Goal: Task Accomplishment & Management: Use online tool/utility

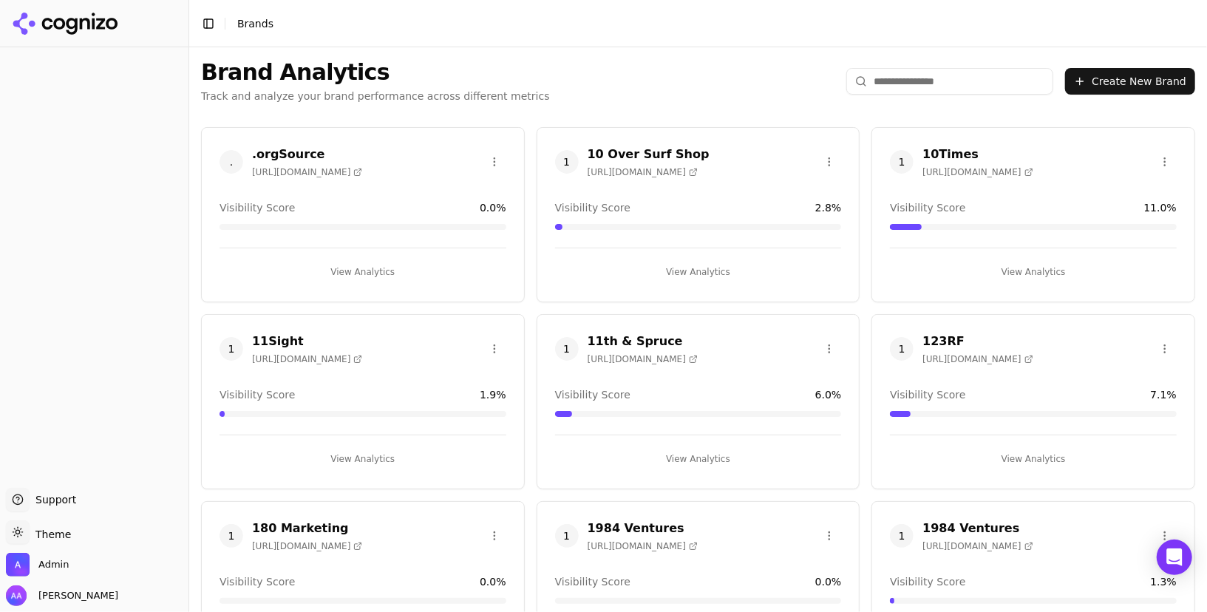
click at [922, 80] on input "search" at bounding box center [949, 81] width 207 height 27
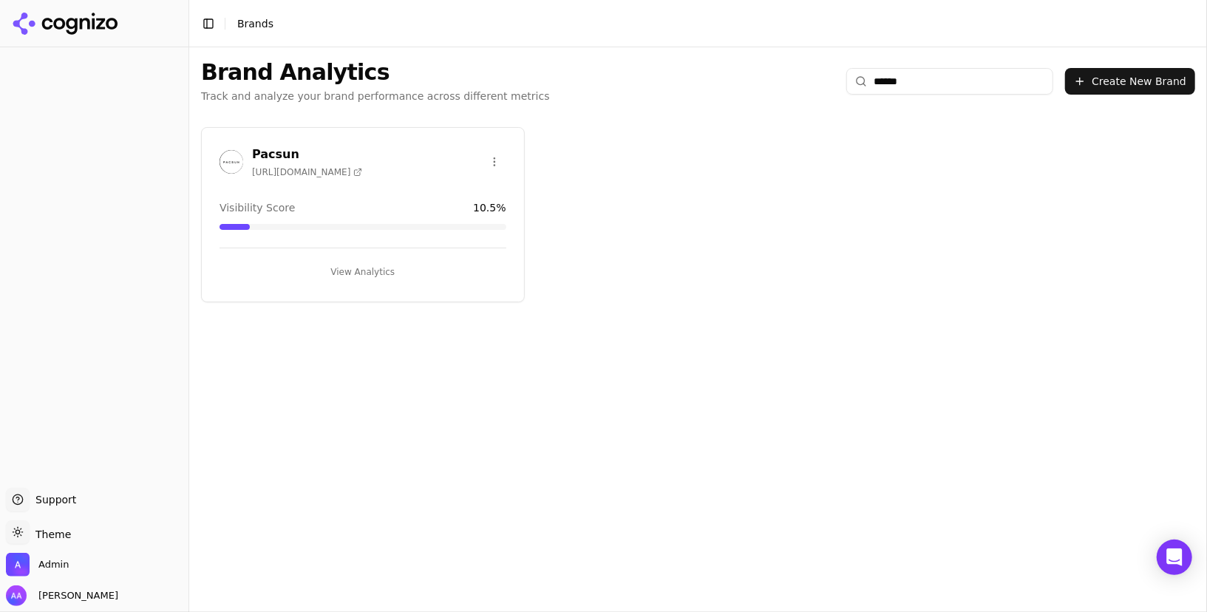
type input "******"
click at [229, 162] on img at bounding box center [231, 162] width 24 height 24
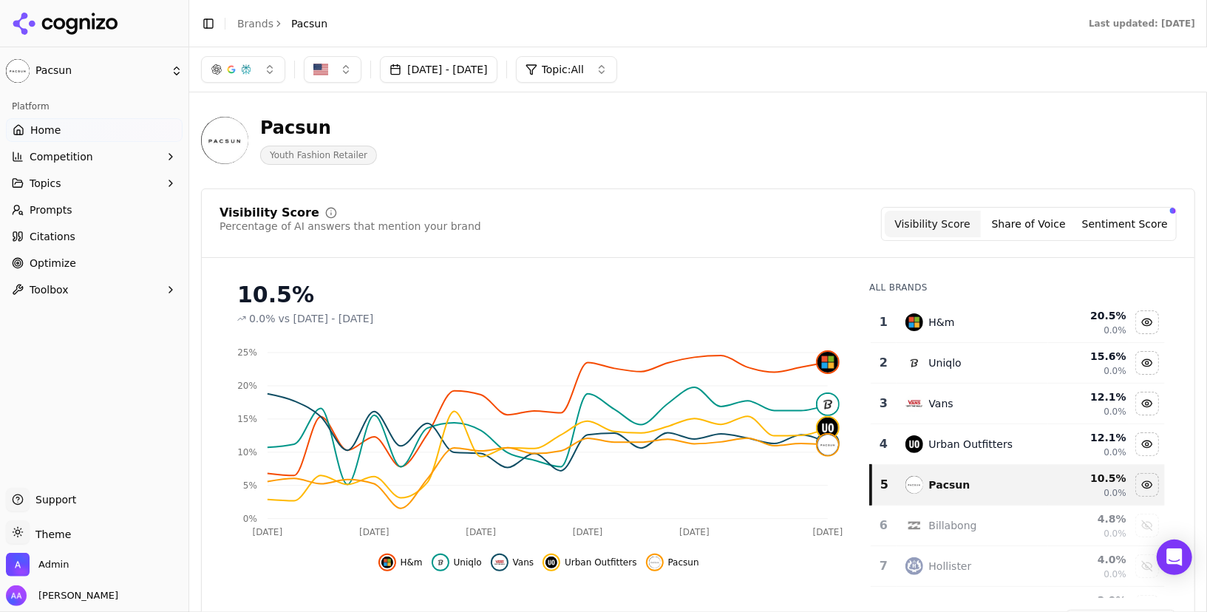
click at [75, 209] on link "Prompts" at bounding box center [94, 210] width 177 height 24
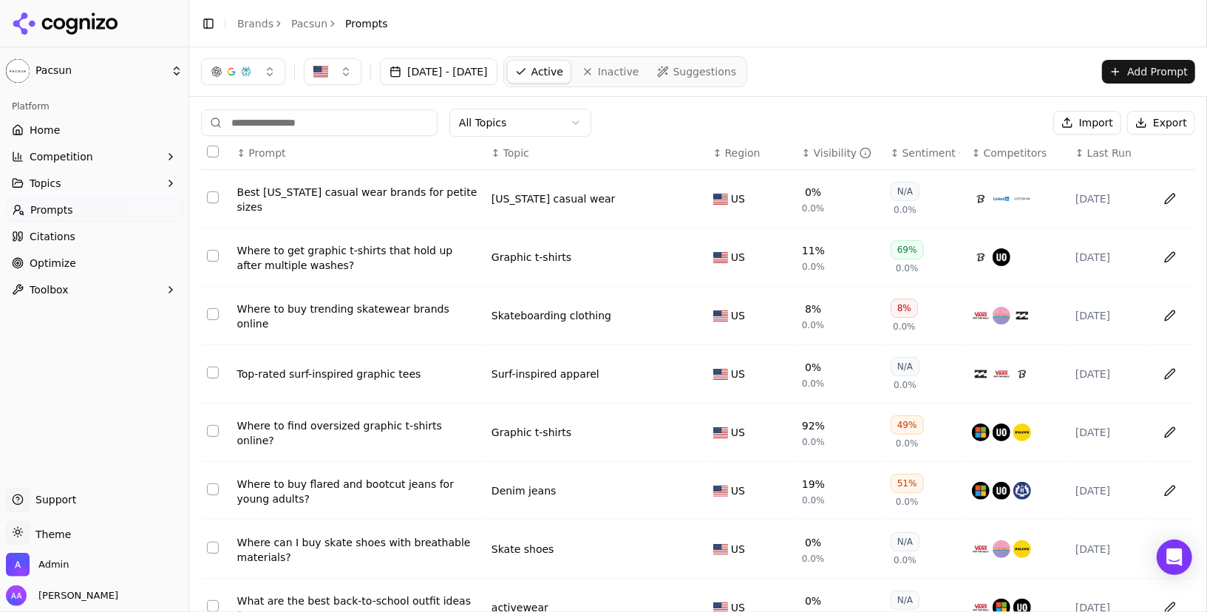
click at [830, 152] on div "Visibility" at bounding box center [843, 153] width 58 height 15
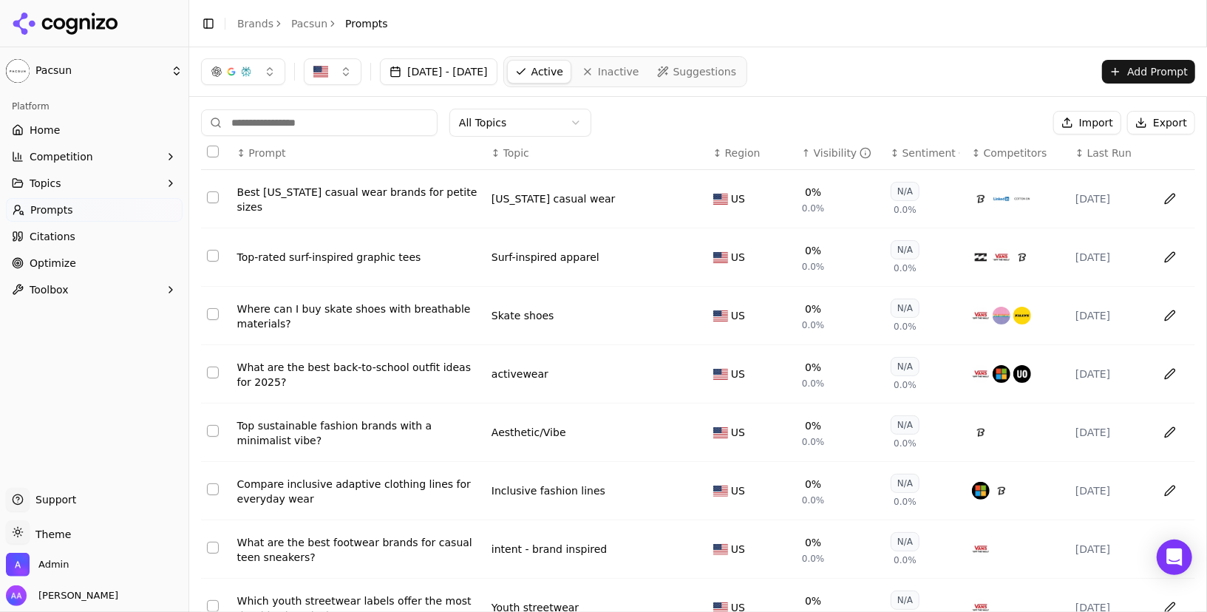
click at [830, 152] on div "Visibility" at bounding box center [843, 153] width 58 height 15
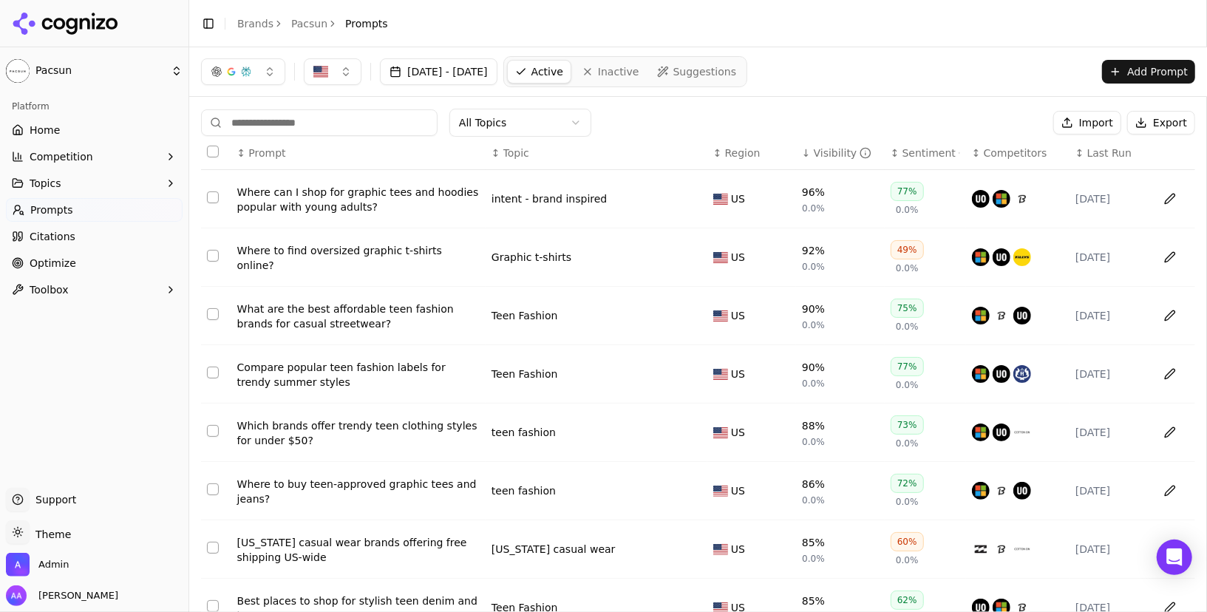
click at [78, 262] on link "Optimize" at bounding box center [94, 263] width 177 height 24
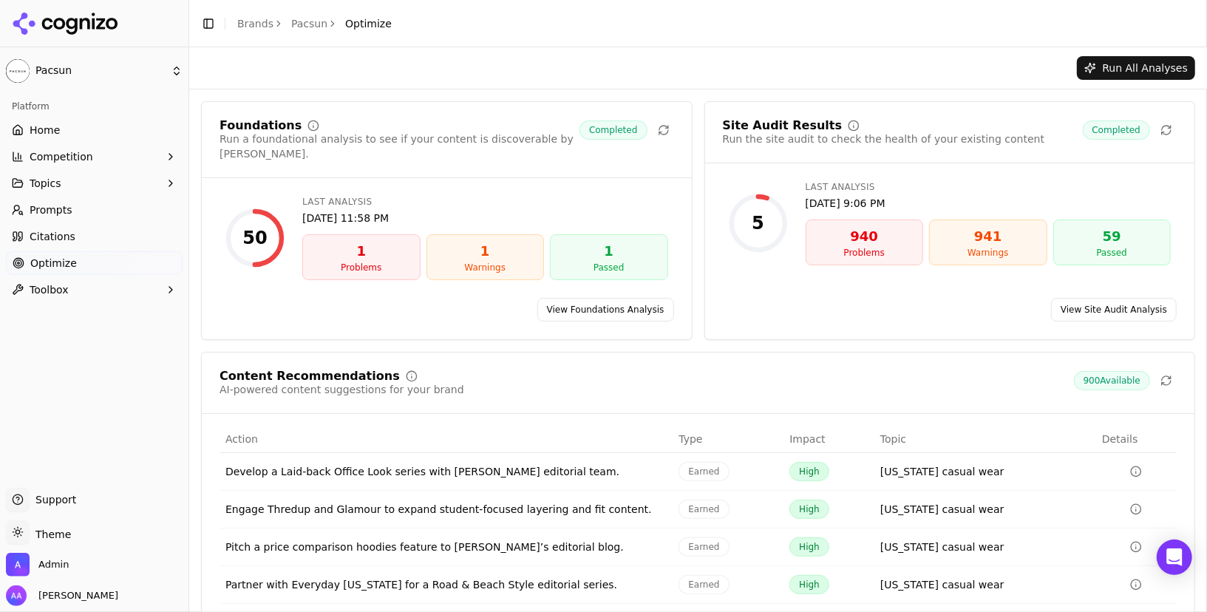
scroll to position [86, 0]
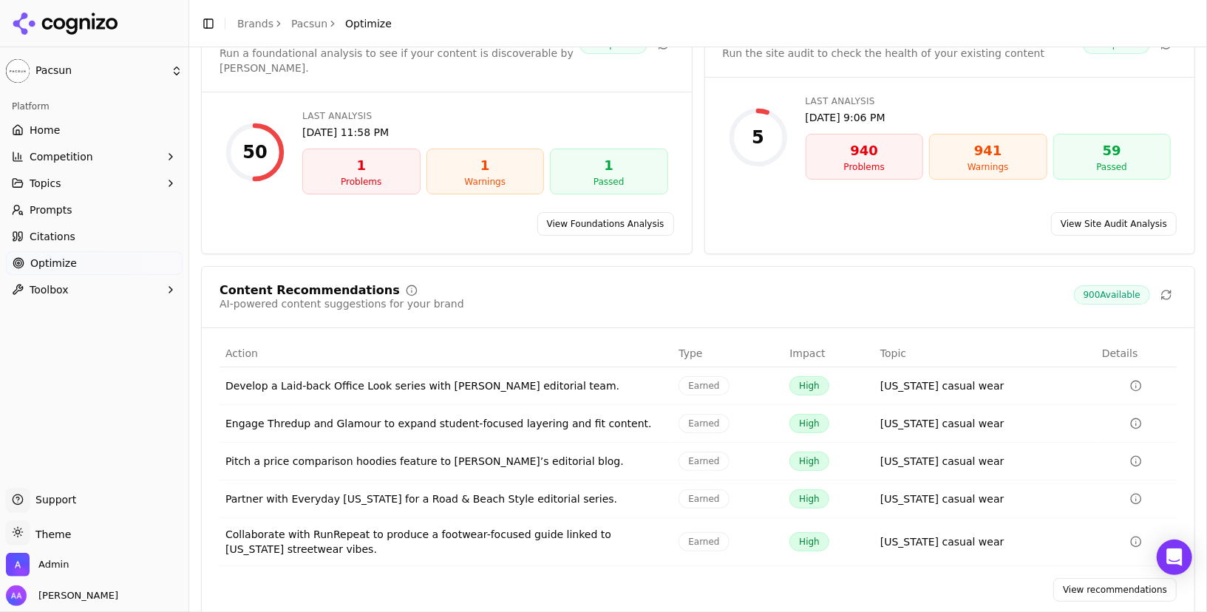
click at [1109, 212] on link "View Site Audit Analysis" at bounding box center [1114, 224] width 126 height 24
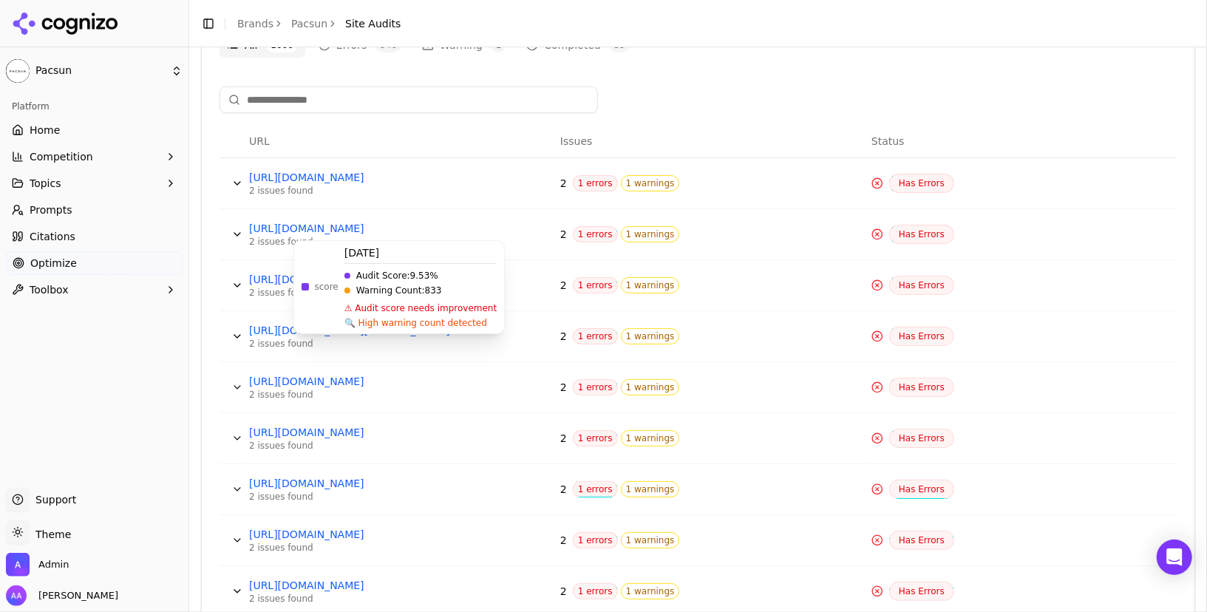
scroll to position [651, 0]
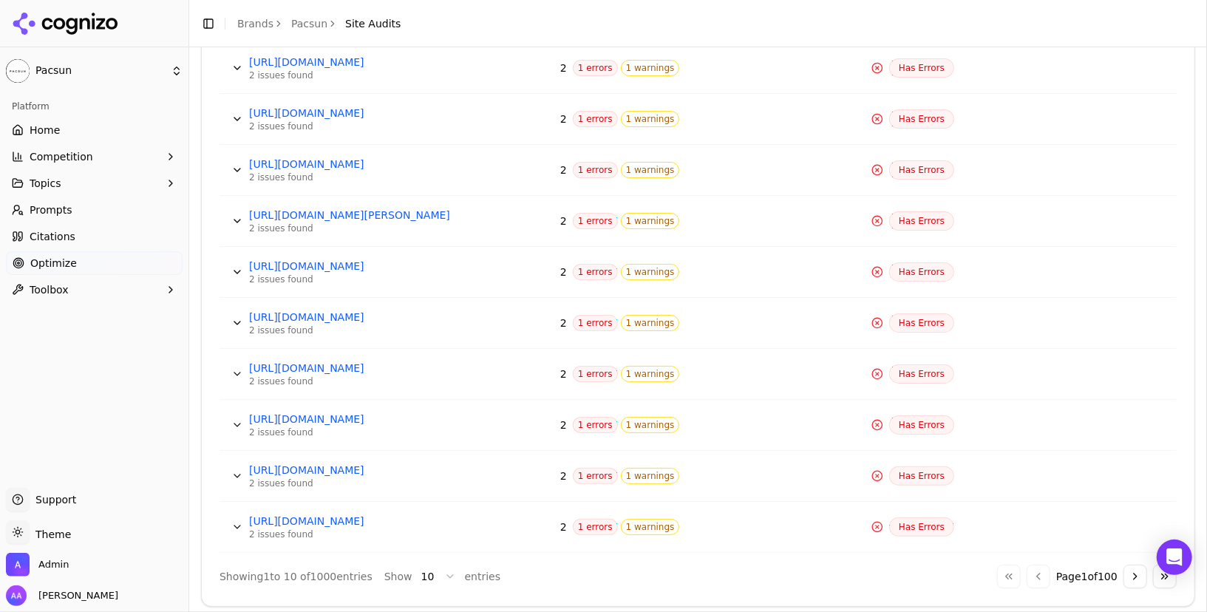
click at [229, 266] on button "Data table" at bounding box center [237, 272] width 24 height 24
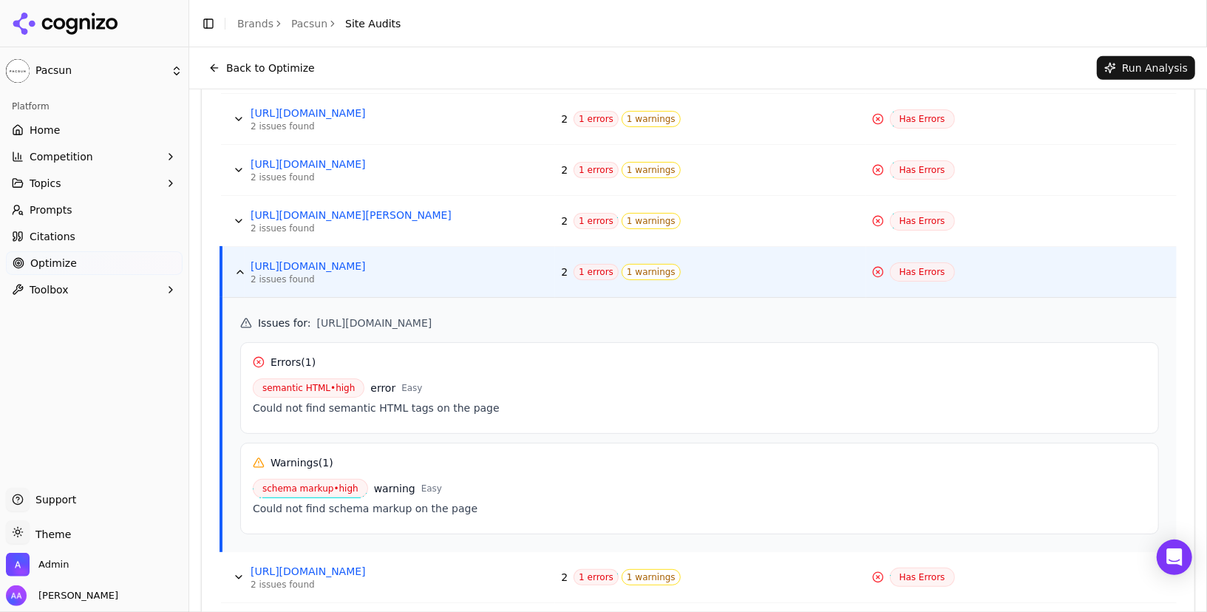
scroll to position [0, 0]
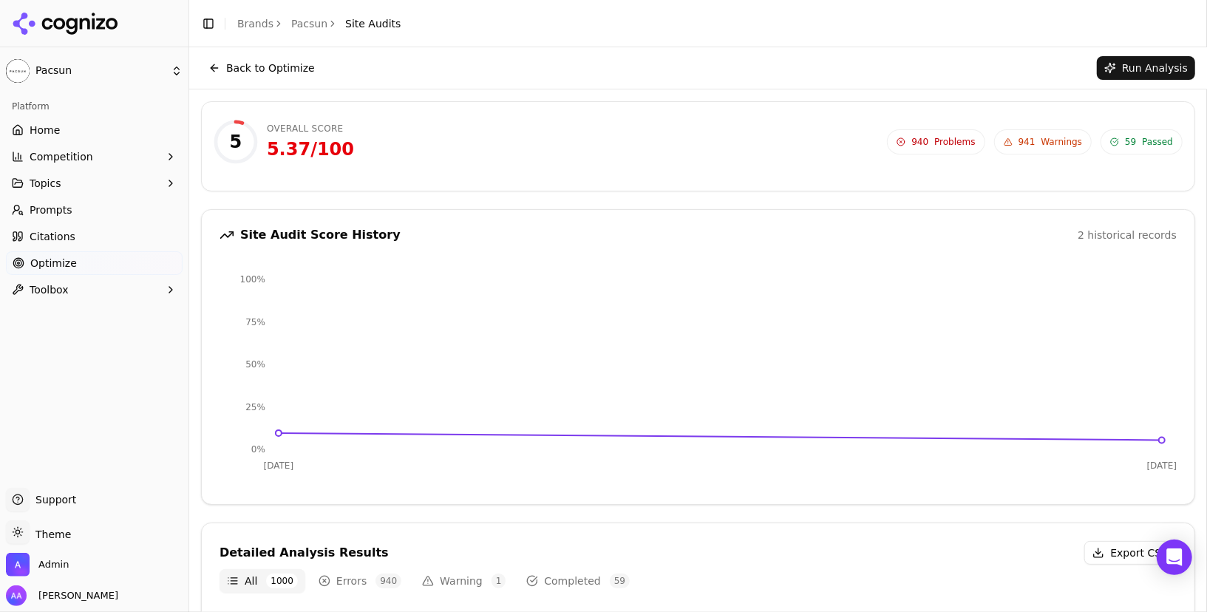
click at [1141, 72] on button "Run Analysis" at bounding box center [1146, 68] width 98 height 24
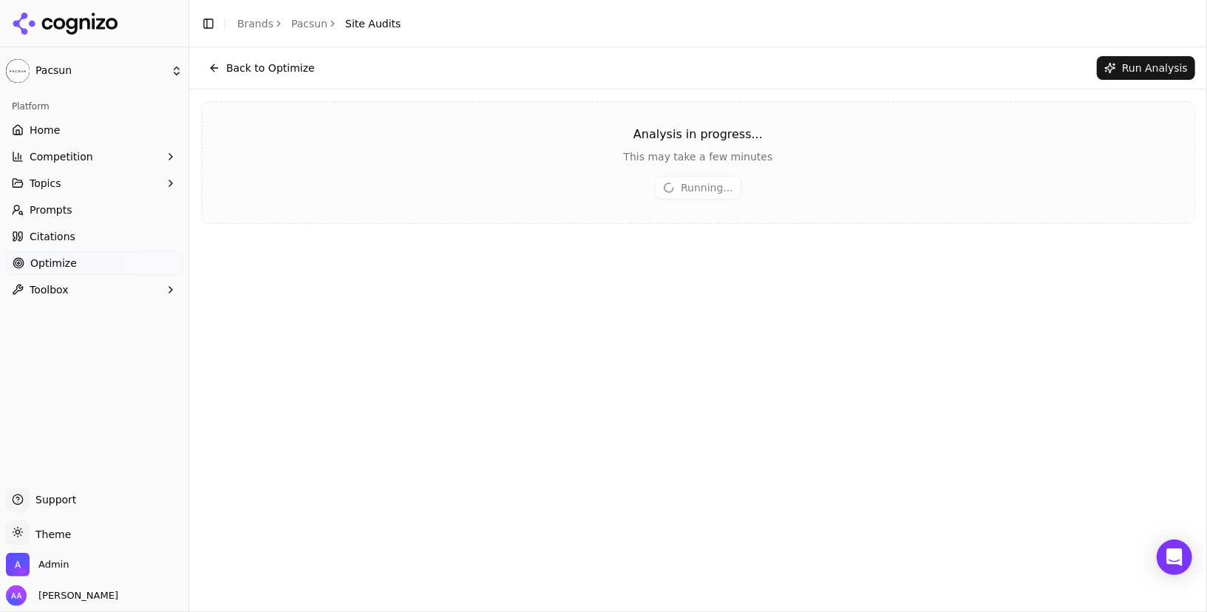
click at [61, 259] on span "Optimize" at bounding box center [53, 263] width 47 height 15
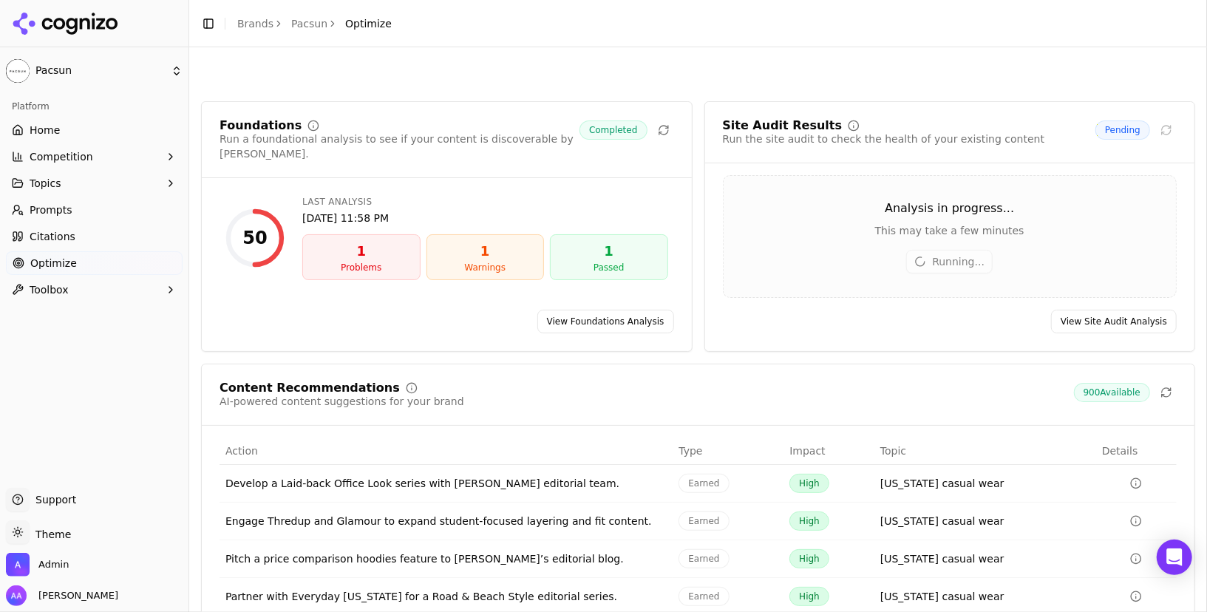
scroll to position [112, 0]
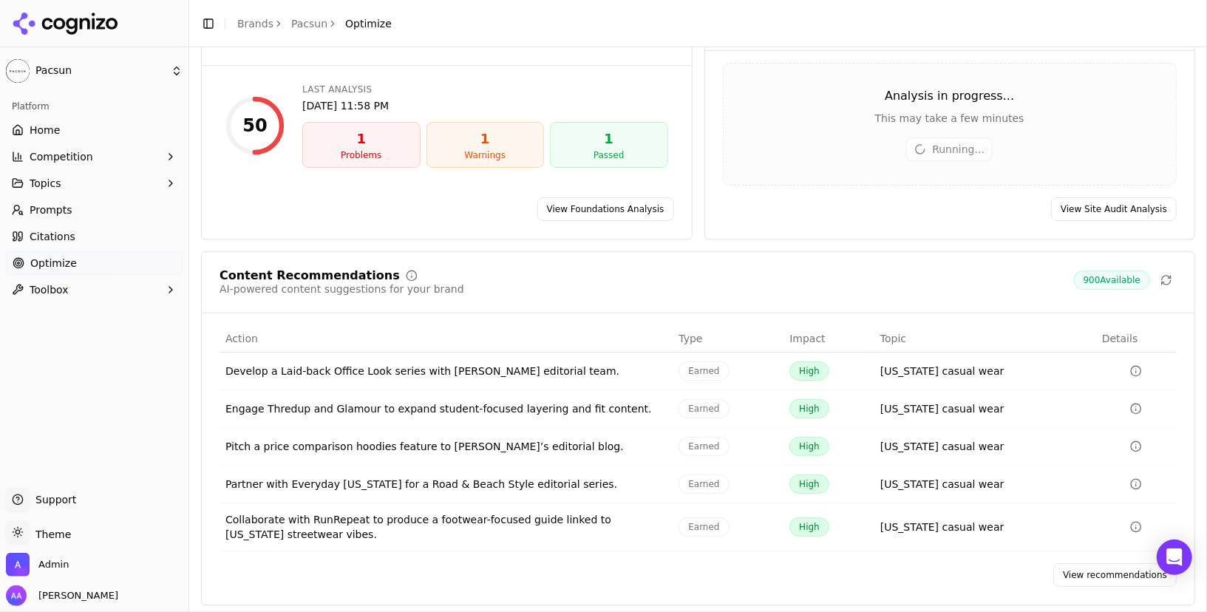
click at [1103, 573] on link "View recommendations" at bounding box center [1114, 575] width 123 height 24
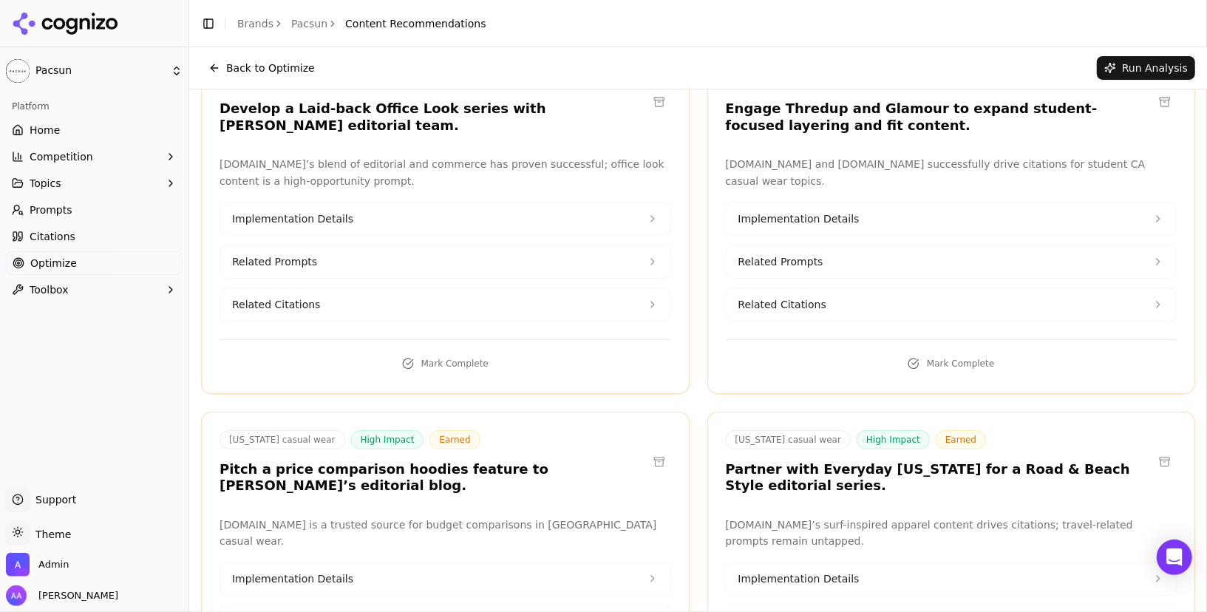
click at [1121, 125] on html "Pacsun Platform Home Competition Topics Prompts Citations Optimize Toolbox Supp…" at bounding box center [603, 306] width 1207 height 612
click at [1140, 123] on html "Pacsun Platform Home Competition Topics Prompts Citations Optimize Toolbox Supp…" at bounding box center [603, 306] width 1207 height 612
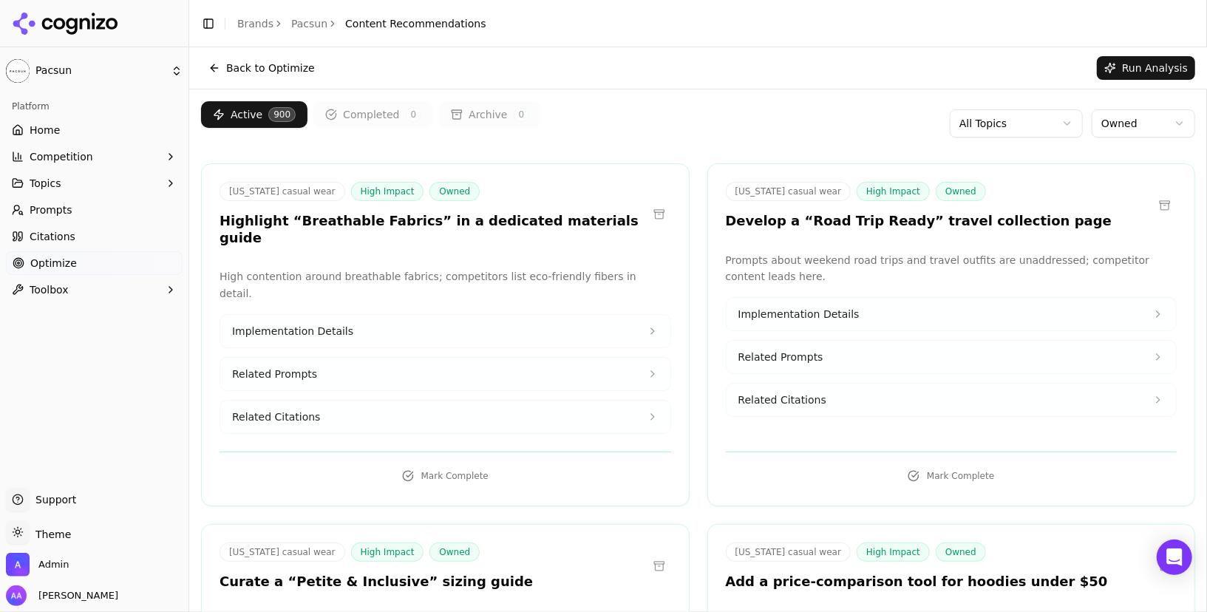
click at [691, 129] on div "Active 900 Completed 0 Archive 0 All Topics Owned" at bounding box center [698, 123] width 994 height 44
click at [388, 268] on p "High contention around breathable fabrics; competitors list eco-friendly fibers…" at bounding box center [445, 285] width 452 height 34
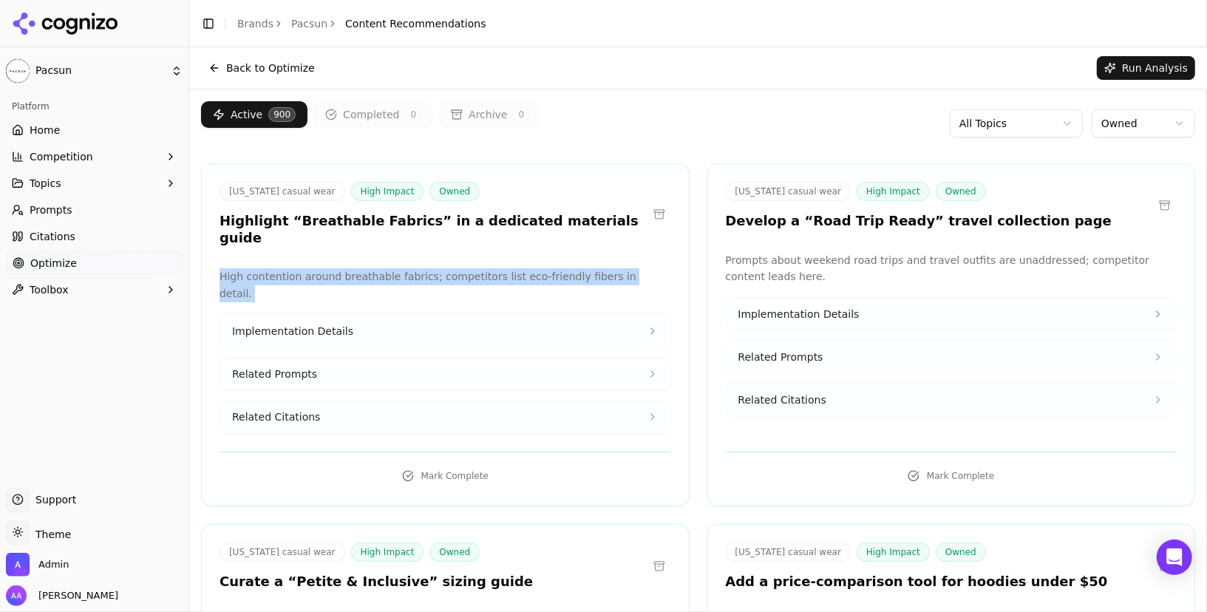
click at [388, 268] on p "High contention around breathable fabrics; competitors list eco-friendly fibers…" at bounding box center [445, 285] width 452 height 34
click at [454, 270] on div "High contention around breathable fabrics; competitors list eco-friendly fibers…" at bounding box center [445, 351] width 452 height 166
drag, startPoint x: 431, startPoint y: 259, endPoint x: 615, endPoint y: 253, distance: 184.1
click at [615, 268] on p "High contention around breathable fabrics; competitors list eco-friendly fibers…" at bounding box center [445, 285] width 452 height 34
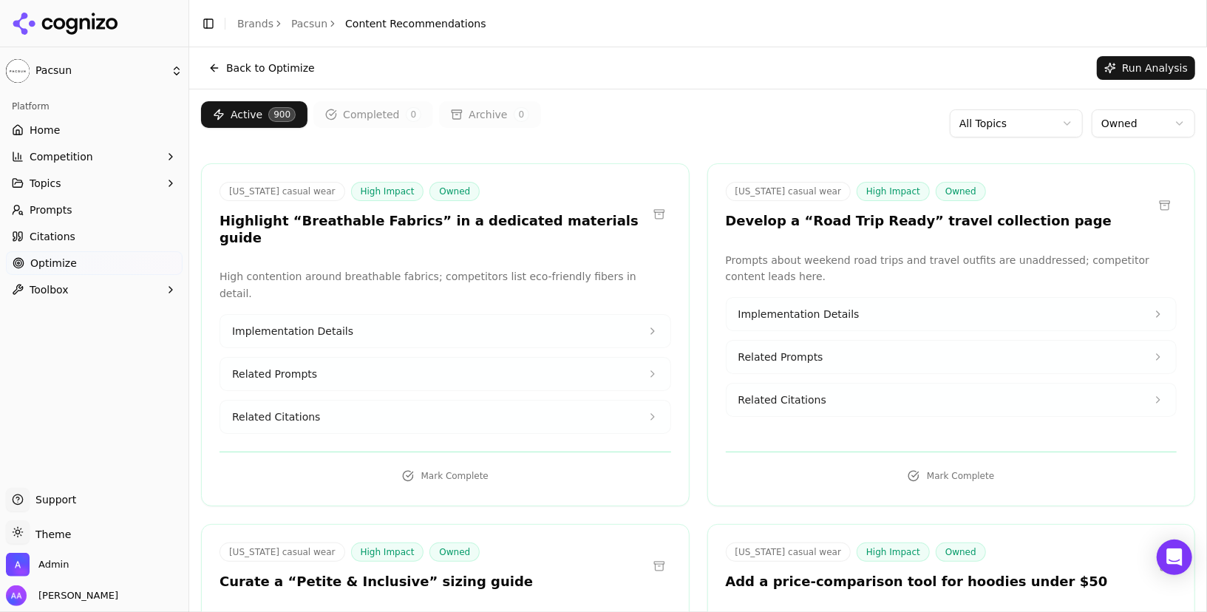
click at [490, 315] on button "Implementation Details" at bounding box center [445, 331] width 450 height 33
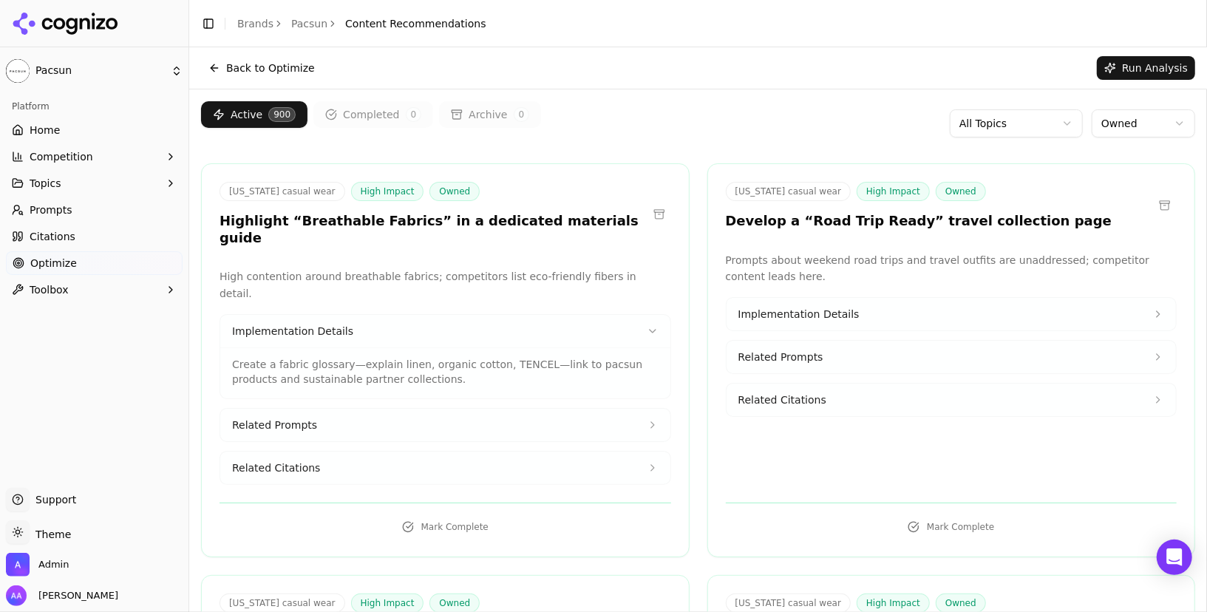
click at [408, 452] on button "Related Citations" at bounding box center [445, 468] width 450 height 33
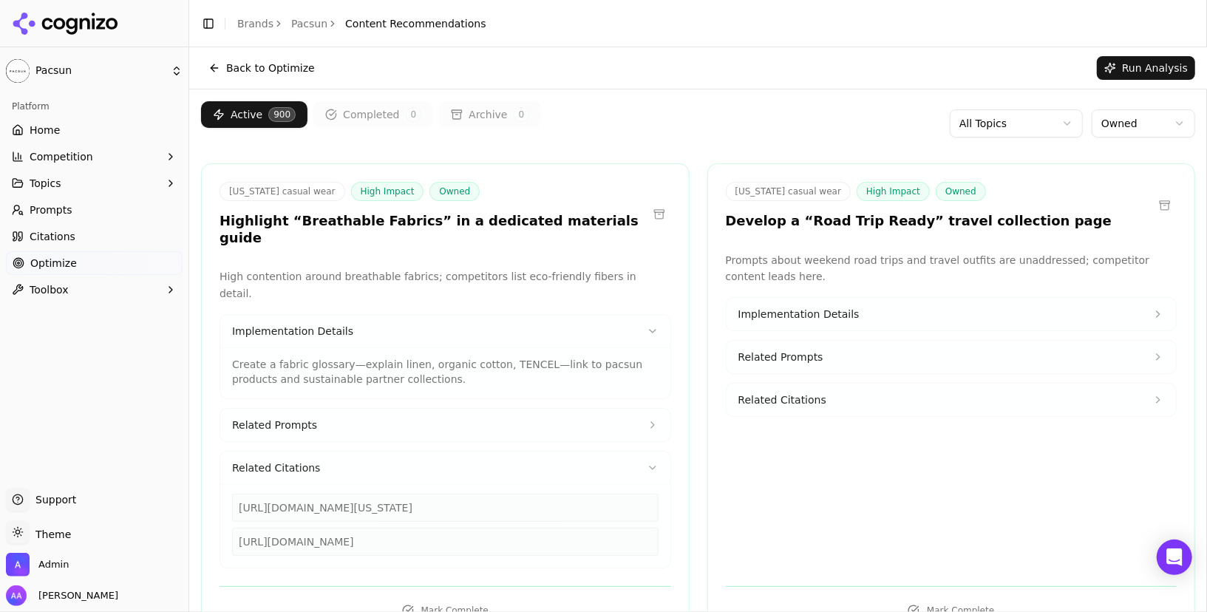
click at [391, 494] on div "https://ecolivos.com/post/10-california-sustainable-fashion-brands" at bounding box center [445, 508] width 426 height 28
click at [805, 401] on span "Related Citations" at bounding box center [782, 399] width 88 height 15
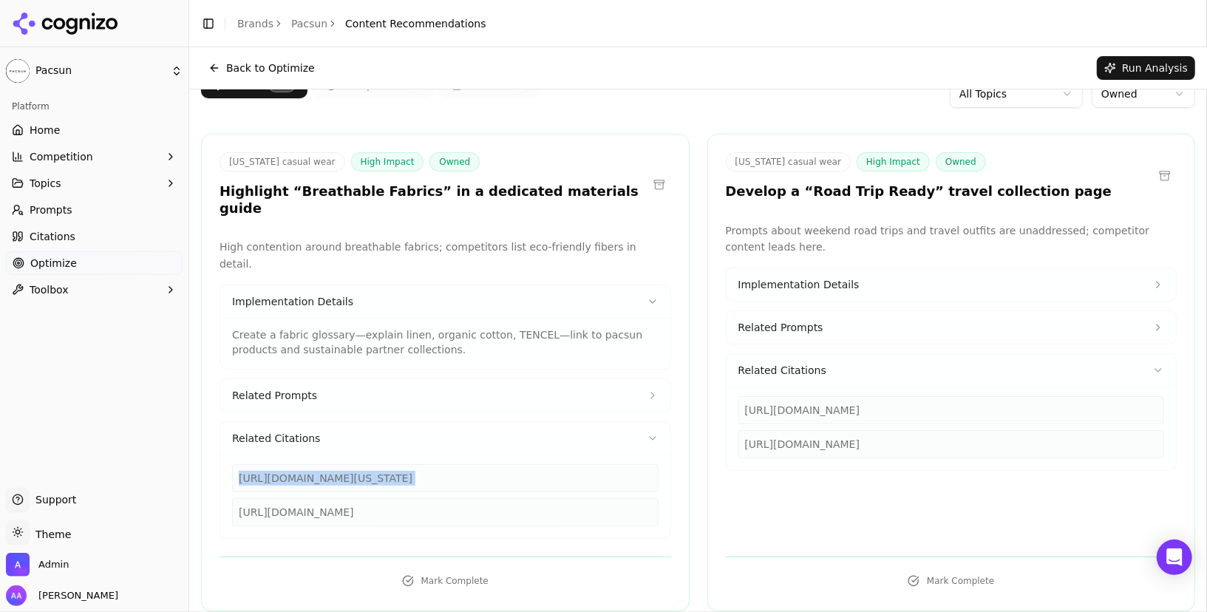
scroll to position [38, 0]
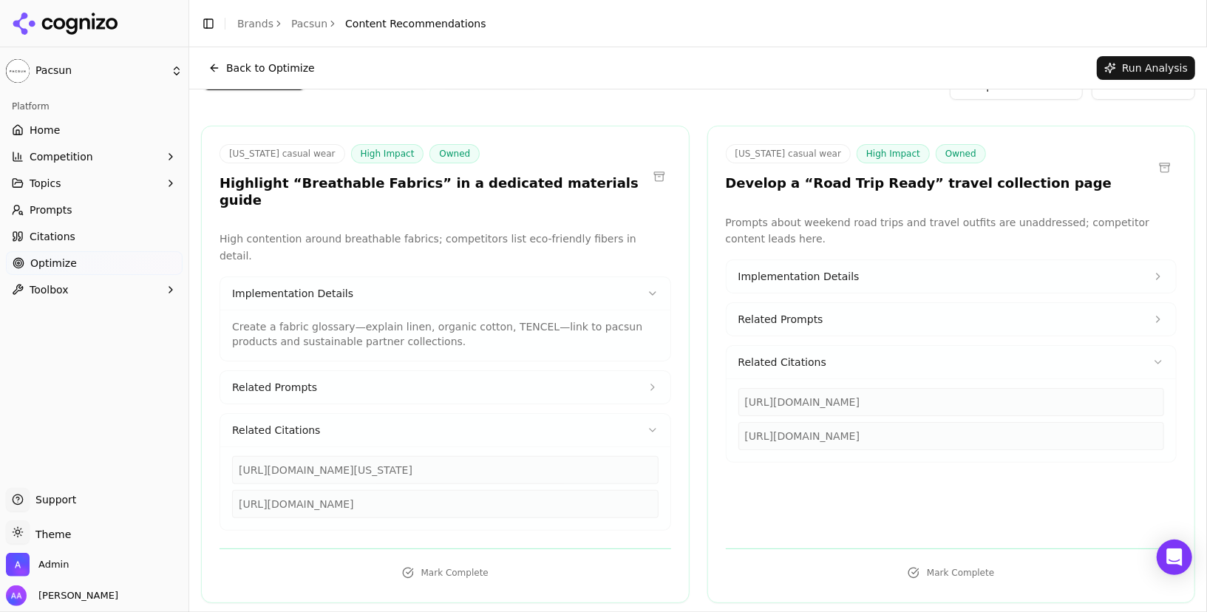
click at [837, 401] on div "https://cntraveler.com/story/the-most-comfortable-brands-to-wear-on-a-long-haul…" at bounding box center [951, 402] width 426 height 28
click at [895, 409] on div "https://cntraveler.com/story/the-most-comfortable-brands-to-wear-on-a-long-haul…" at bounding box center [951, 402] width 426 height 28
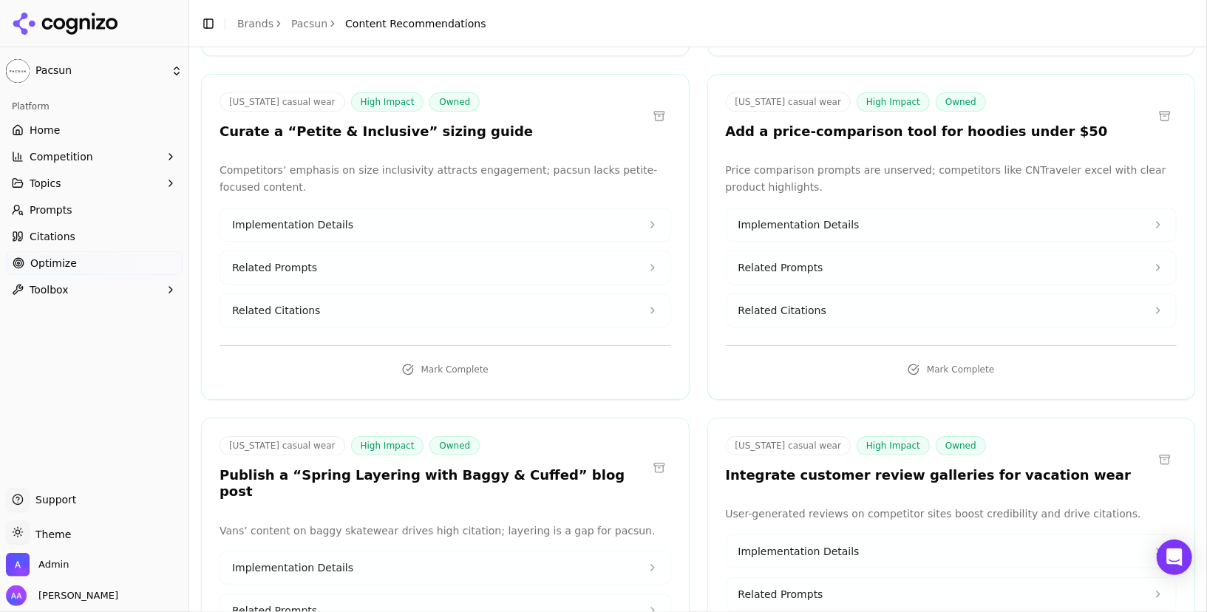
scroll to position [628, 0]
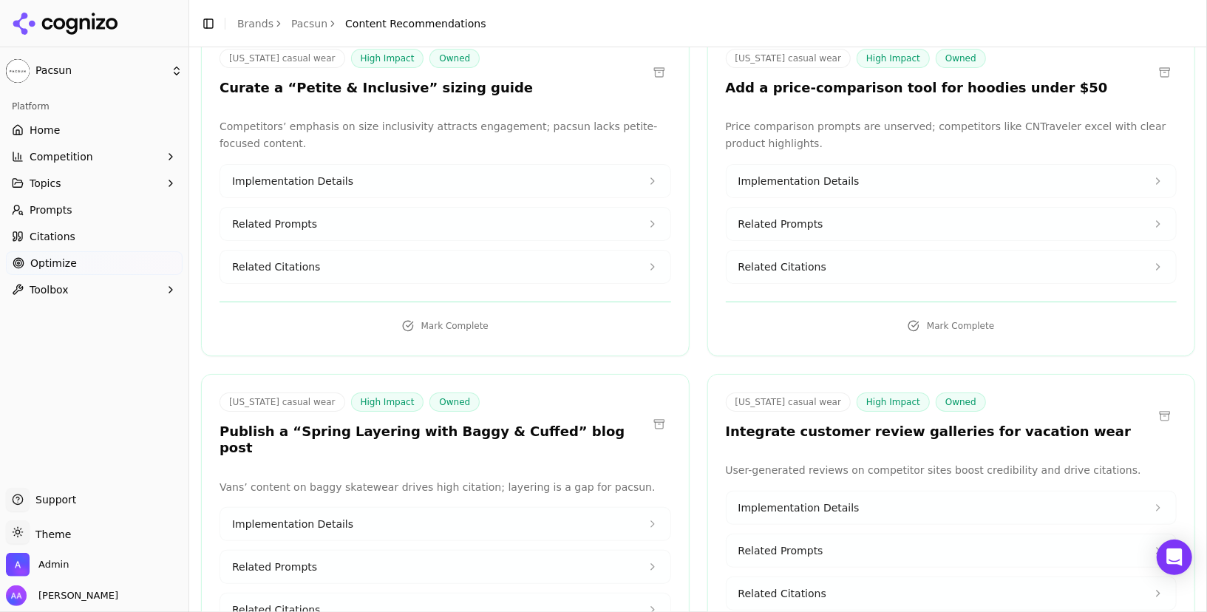
click at [428, 251] on button "Related Citations" at bounding box center [445, 267] width 450 height 33
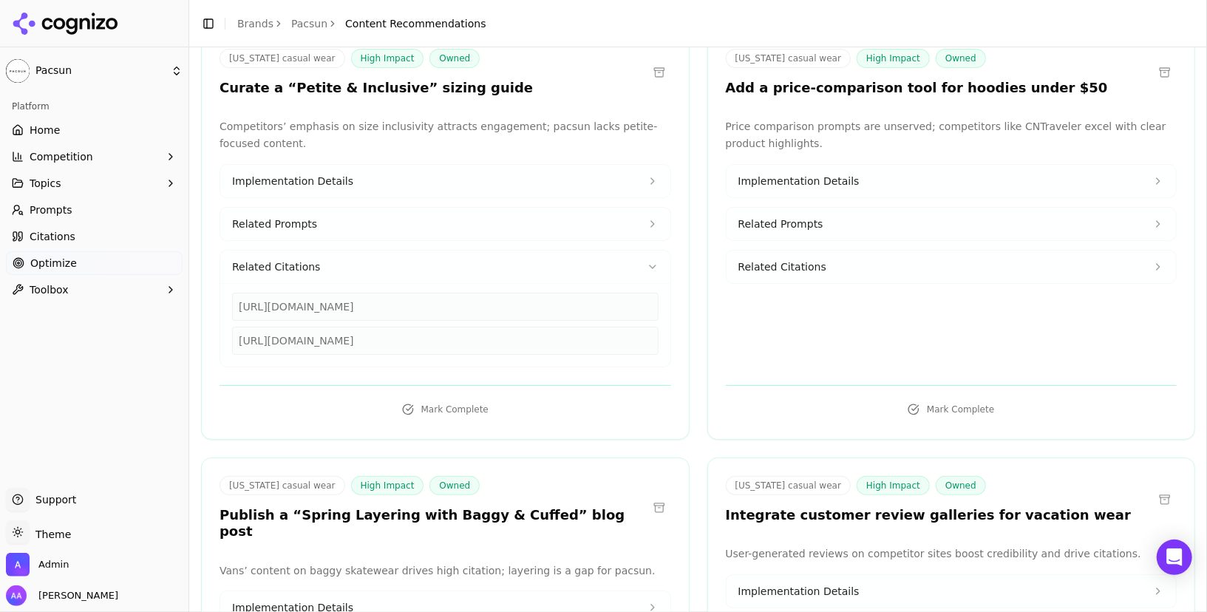
click at [72, 236] on link "Citations" at bounding box center [94, 237] width 177 height 24
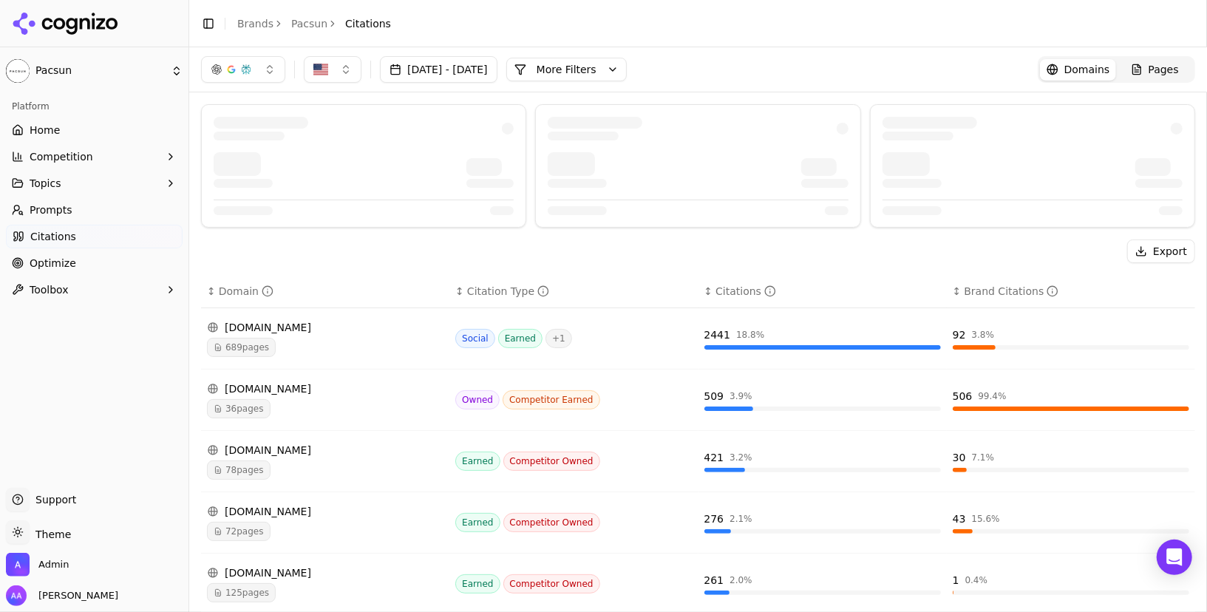
click at [357, 252] on div "Export" at bounding box center [698, 251] width 994 height 24
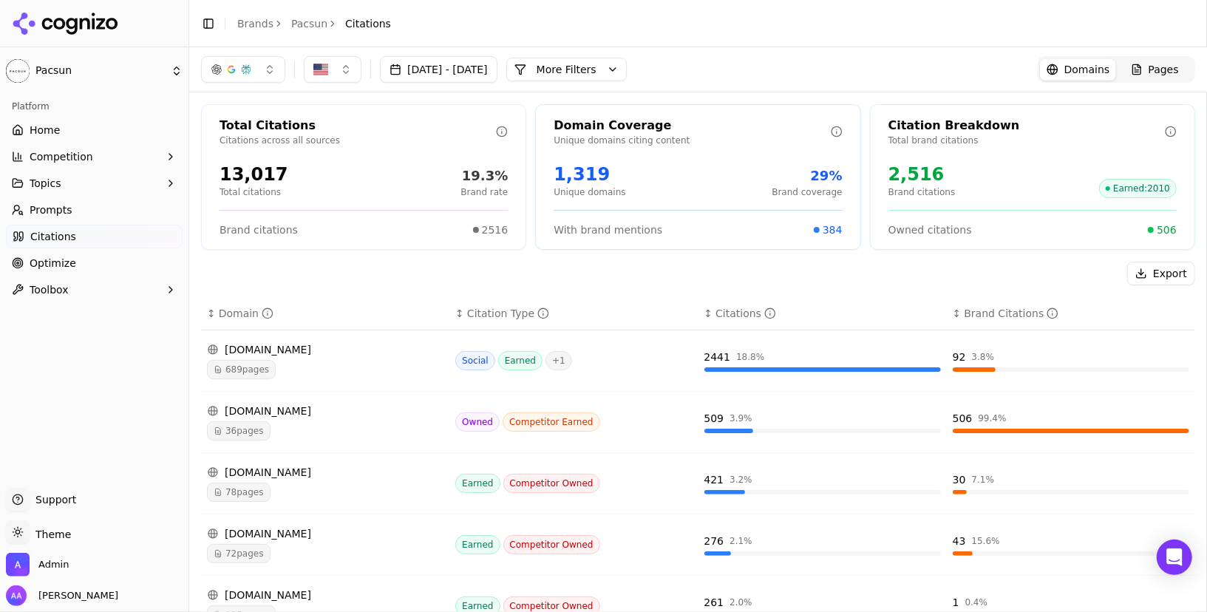
click at [70, 262] on span "Optimize" at bounding box center [53, 263] width 47 height 15
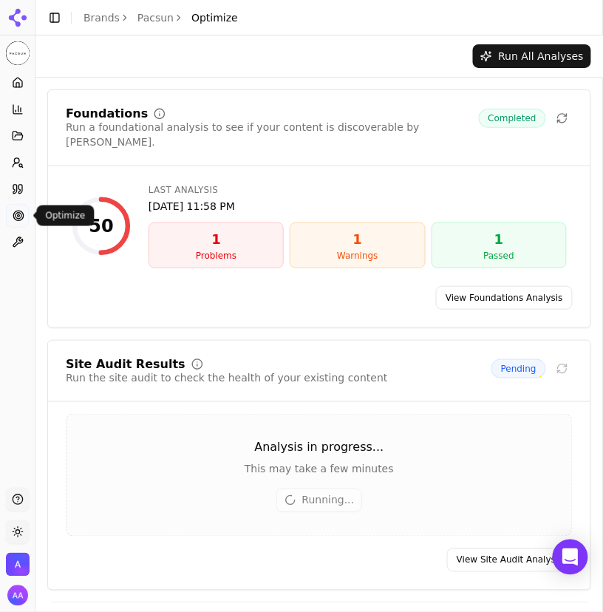
scroll to position [385, 0]
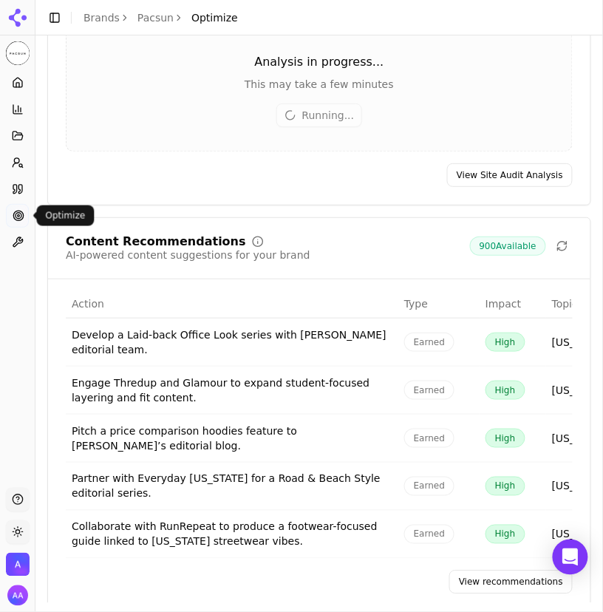
click at [515, 571] on link "View recommendations" at bounding box center [510, 583] width 123 height 24
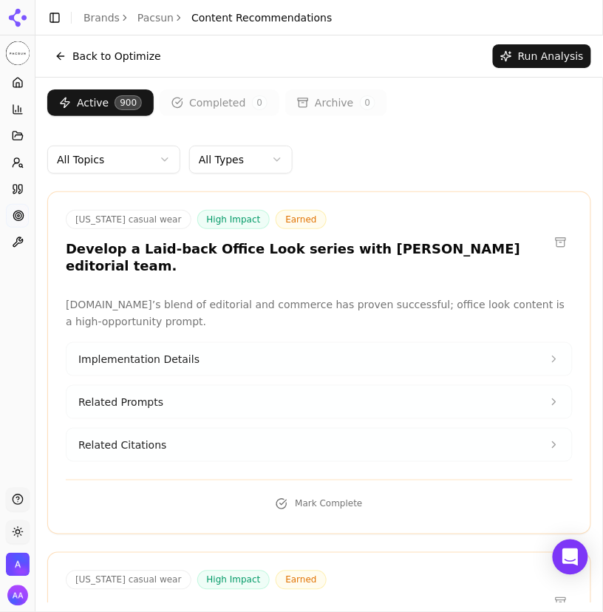
click at [276, 165] on html "Pacsun Platform Home Competition Topics Prompts Citations Optimize Toolbox Supp…" at bounding box center [301, 306] width 603 height 612
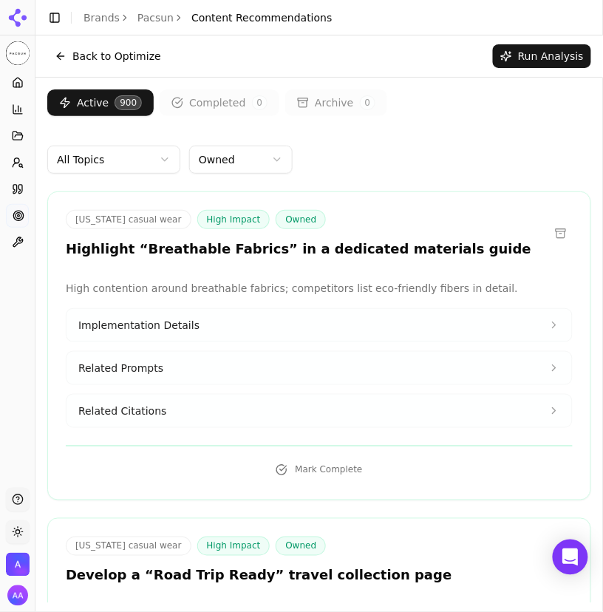
click at [120, 60] on button "Back to Optimize" at bounding box center [107, 56] width 121 height 24
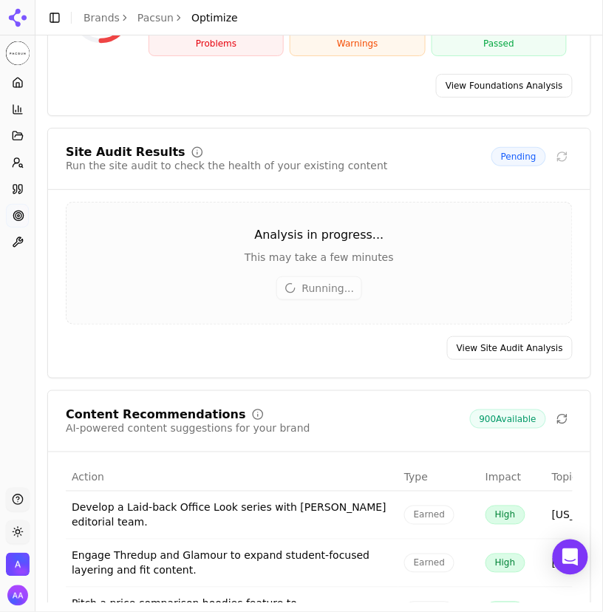
scroll to position [385, 0]
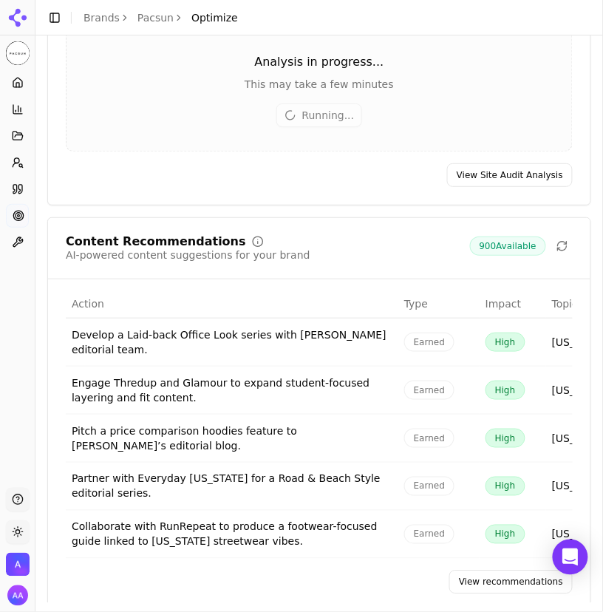
click at [491, 571] on link "View recommendations" at bounding box center [510, 583] width 123 height 24
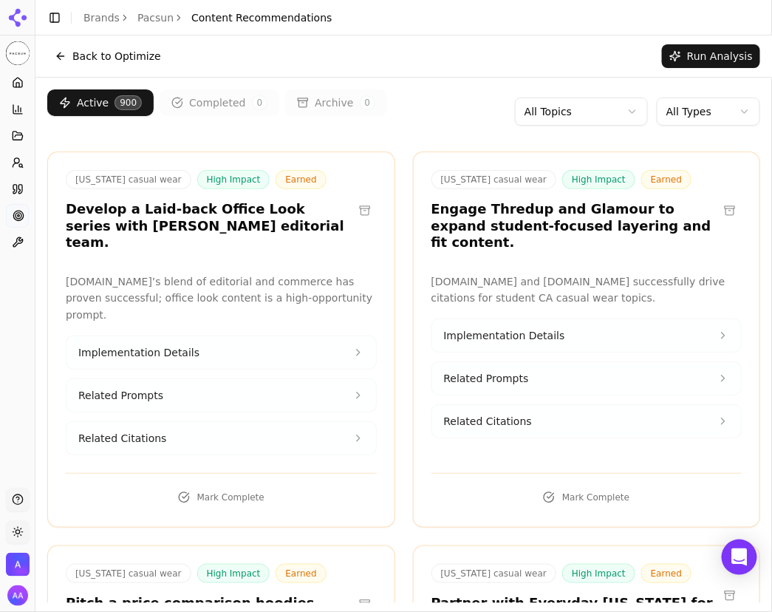
click at [602, 110] on html "Pacsun Platform Home Competition Topics Prompts Citations Optimize Toolbox Supp…" at bounding box center [386, 306] width 772 height 612
click at [469, 114] on html "Pacsun Platform Home Competition Topics Prompts Citations Optimize Toolbox Supp…" at bounding box center [386, 306] width 772 height 612
click at [602, 114] on html "Pacsun Platform Home Competition Topics Prompts Citations Optimize Toolbox Supp…" at bounding box center [386, 306] width 772 height 612
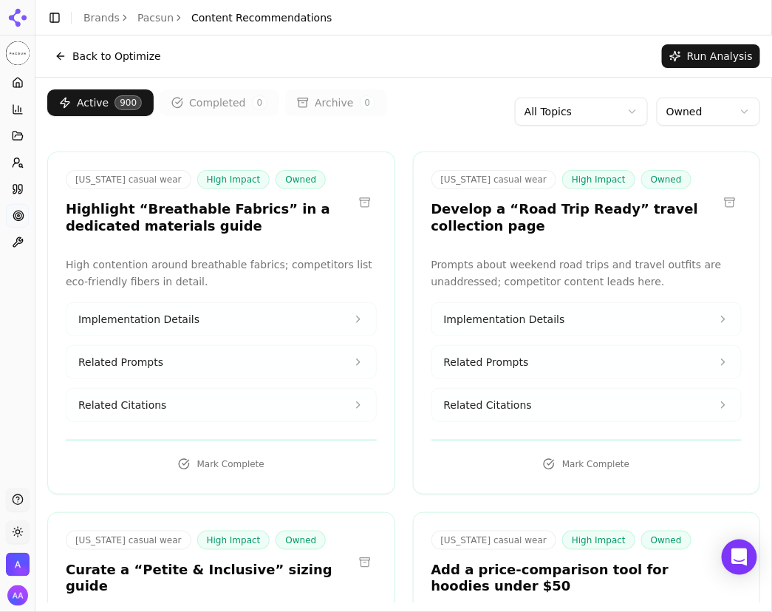
click at [602, 114] on html "Pacsun Platform Home Competition Topics Prompts Citations Optimize Toolbox Supp…" at bounding box center [386, 306] width 772 height 612
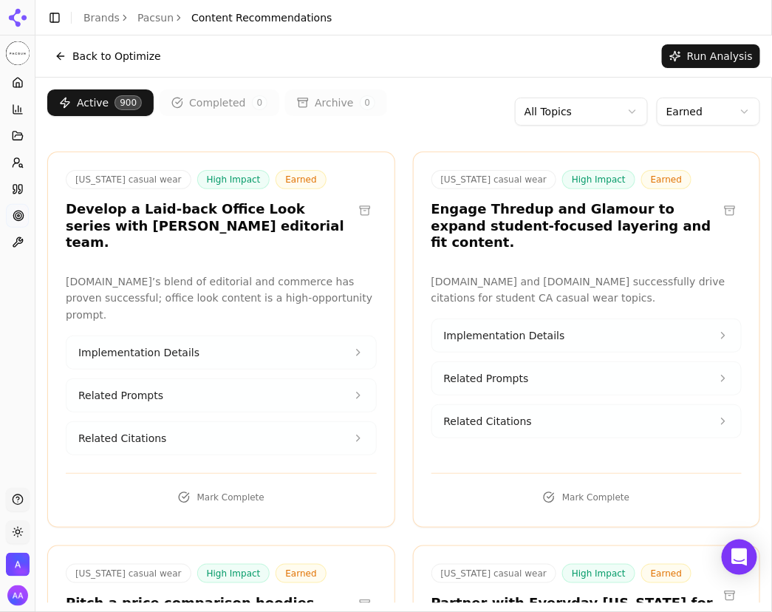
click at [602, 115] on html "Pacsun Platform Home Competition Topics Prompts Citations Optimize Toolbox Supp…" at bounding box center [386, 306] width 772 height 612
click at [256, 258] on html "Pacsun Platform Home Competition Topics Prompts Citations Optimize Toolbox Supp…" at bounding box center [386, 306] width 772 height 612
drag, startPoint x: 73, startPoint y: 265, endPoint x: 167, endPoint y: 265, distance: 93.9
click at [167, 273] on p "[DOMAIN_NAME]’s blend of editorial and commerce has proven successful; office l…" at bounding box center [221, 298] width 311 height 50
click at [177, 20] on icon "breadcrumb" at bounding box center [179, 18] width 10 height 10
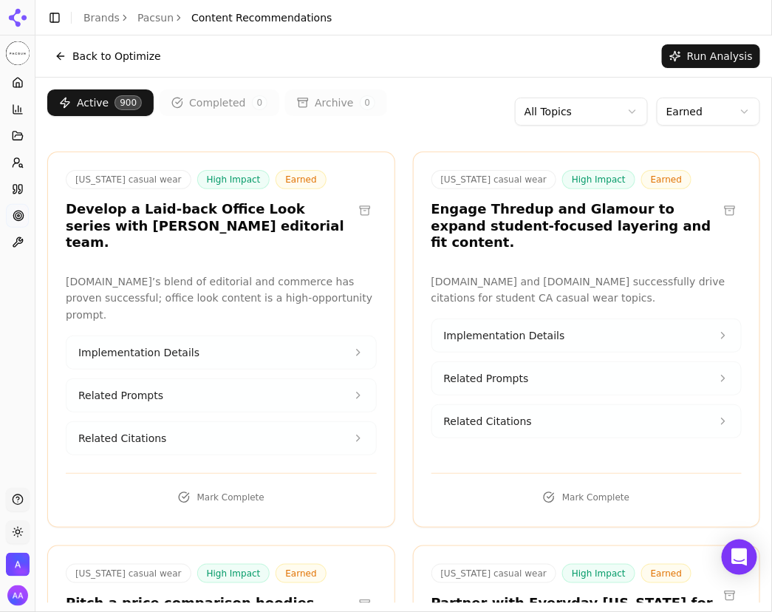
click at [165, 19] on link "Pacsun" at bounding box center [155, 17] width 36 height 15
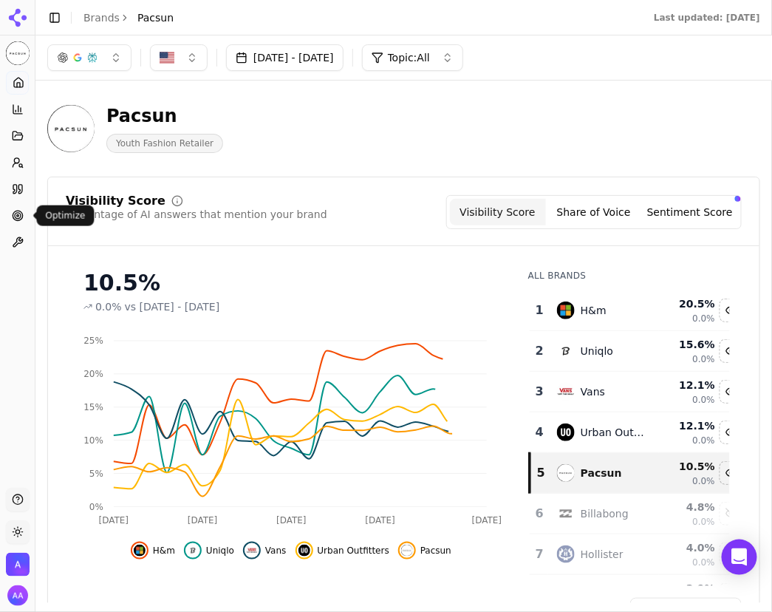
click at [19, 218] on icon at bounding box center [18, 216] width 12 height 12
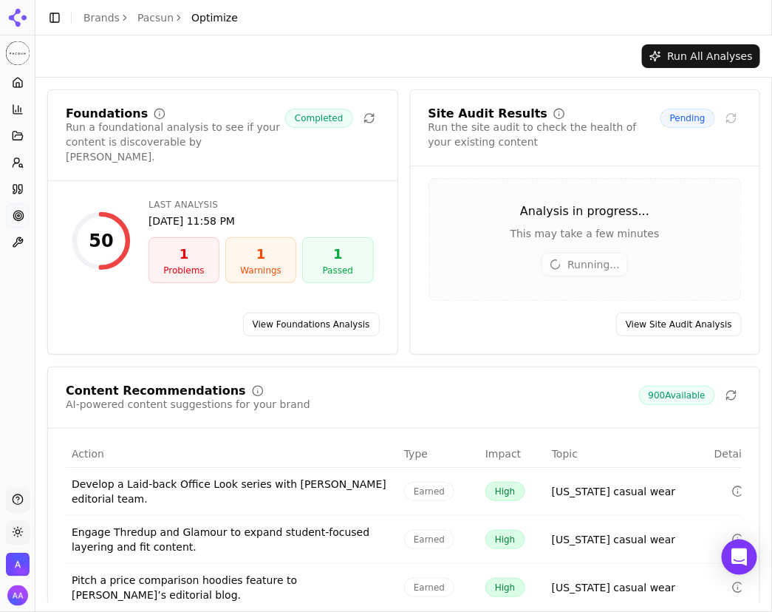
click at [602, 309] on div "Site Audit Results Run the site audit to check the health of your existing cont…" at bounding box center [585, 221] width 351 height 265
click at [602, 319] on link "View Site Audit Analysis" at bounding box center [679, 325] width 126 height 24
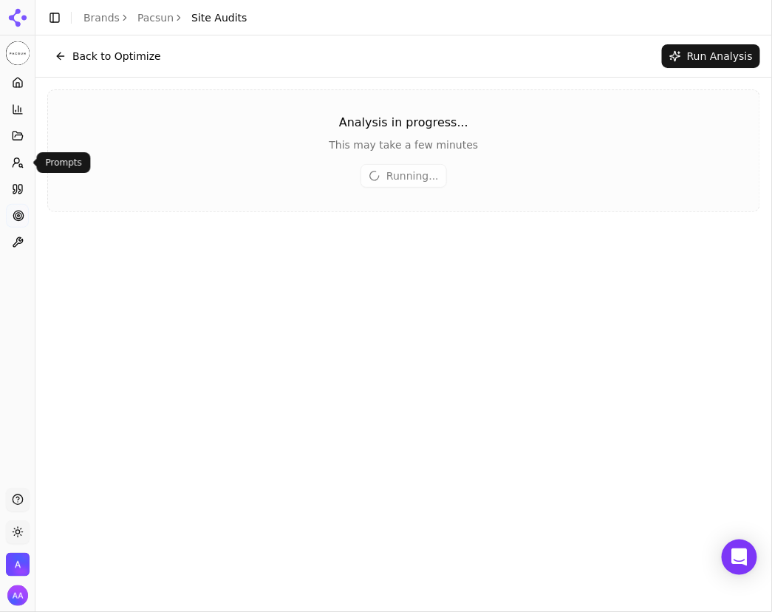
click at [16, 160] on icon at bounding box center [18, 163] width 12 height 12
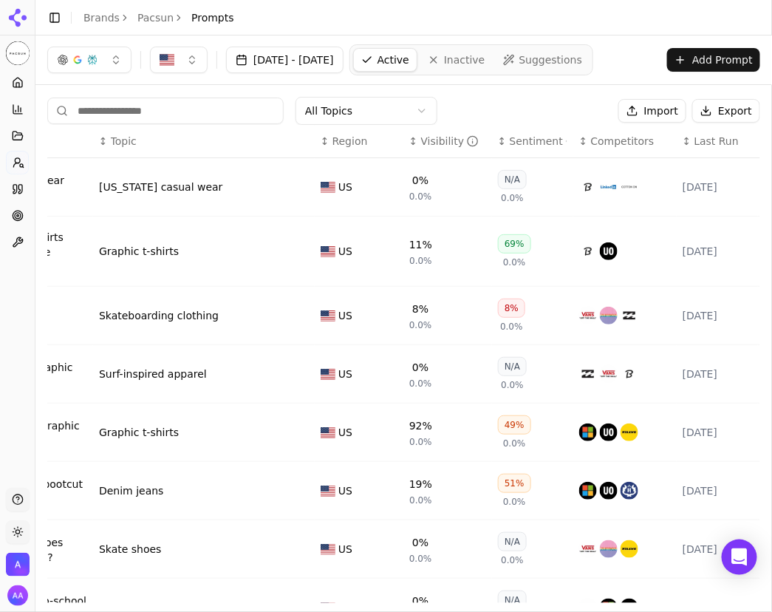
scroll to position [0, 166]
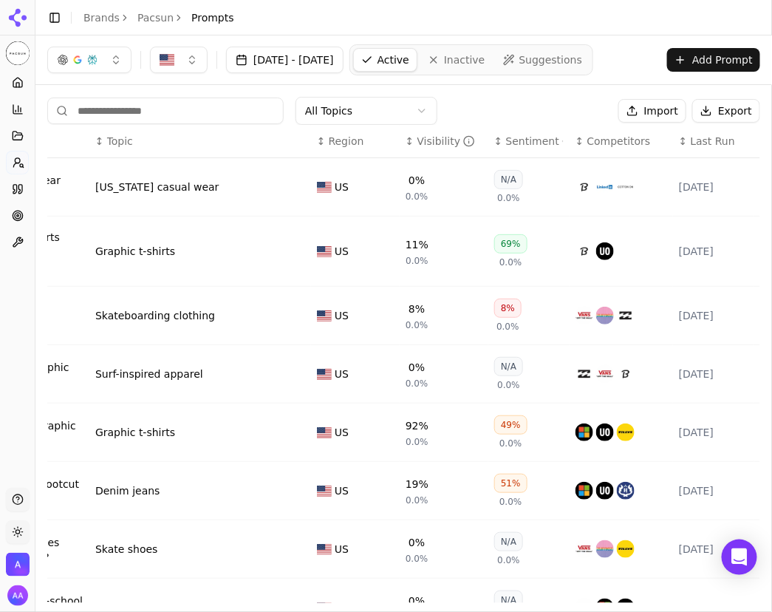
click at [601, 139] on span "Competitors" at bounding box center [620, 141] width 64 height 15
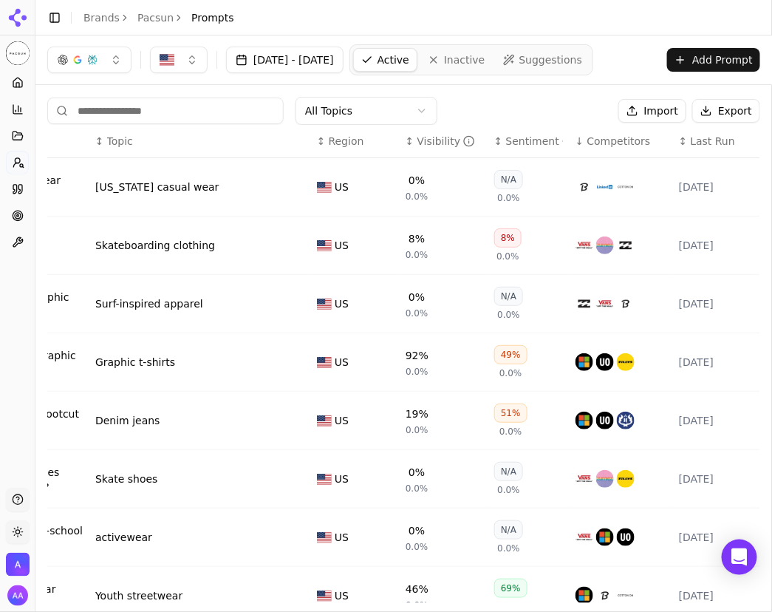
click at [601, 139] on span "Competitors" at bounding box center [620, 141] width 64 height 15
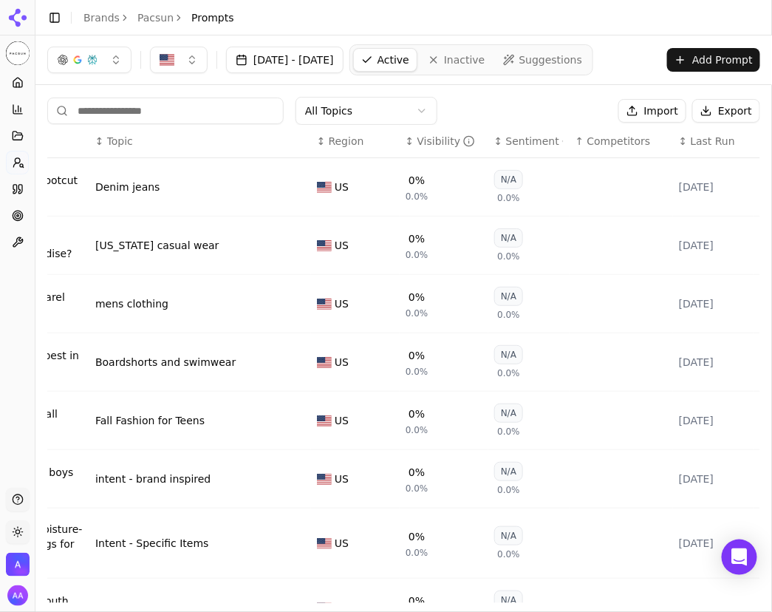
scroll to position [0, 0]
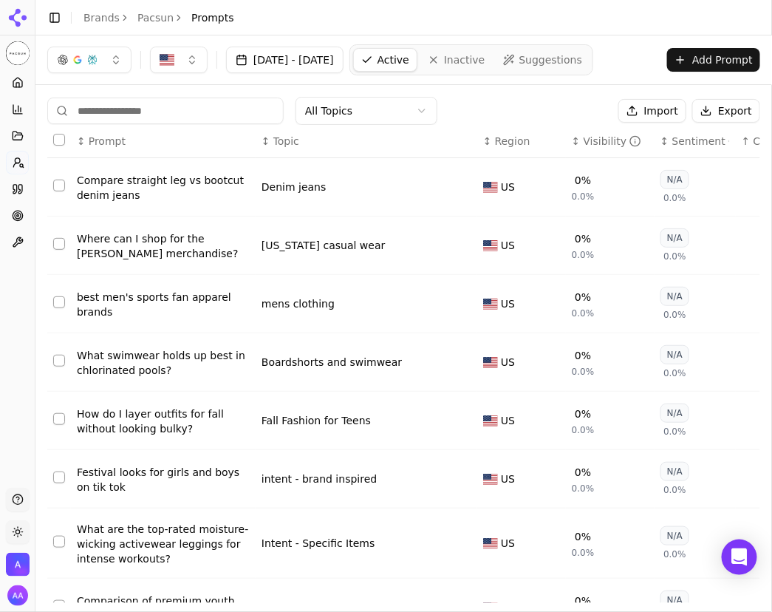
click at [489, 55] on link "Inactive" at bounding box center [457, 60] width 72 height 24
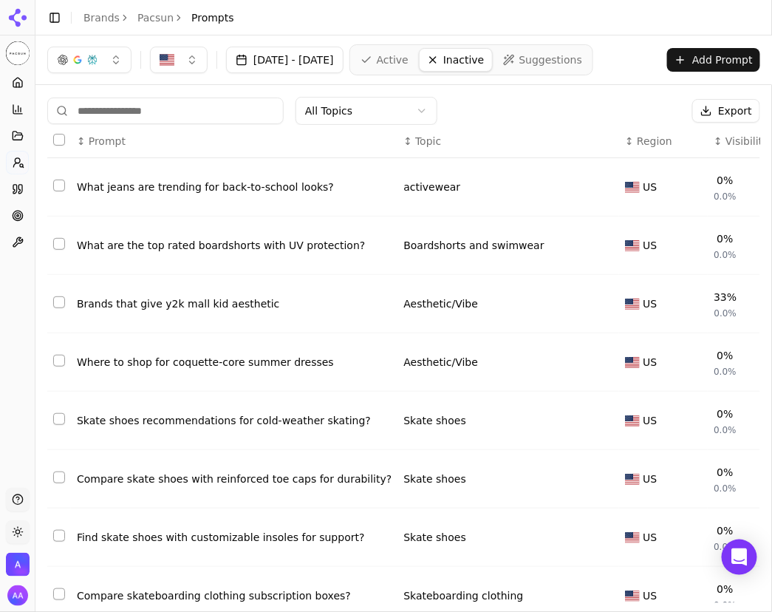
click at [416, 61] on link "Active" at bounding box center [384, 60] width 63 height 24
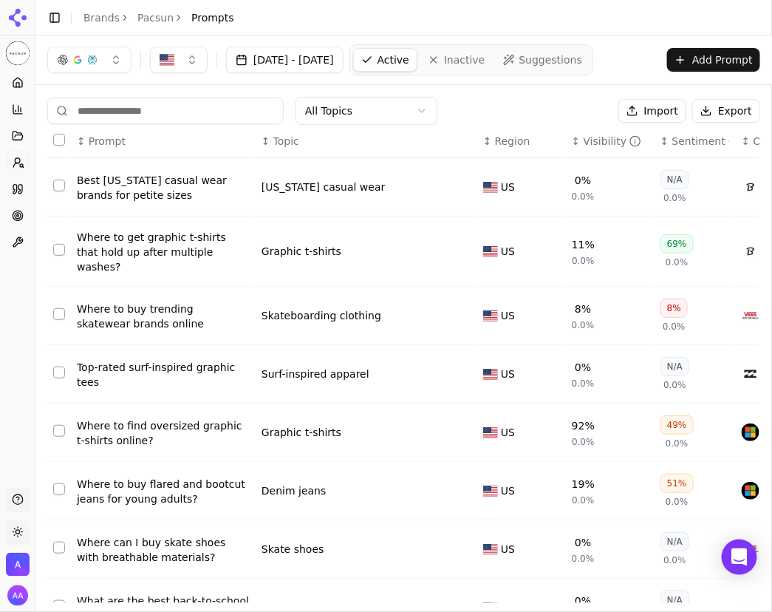
scroll to position [0, 204]
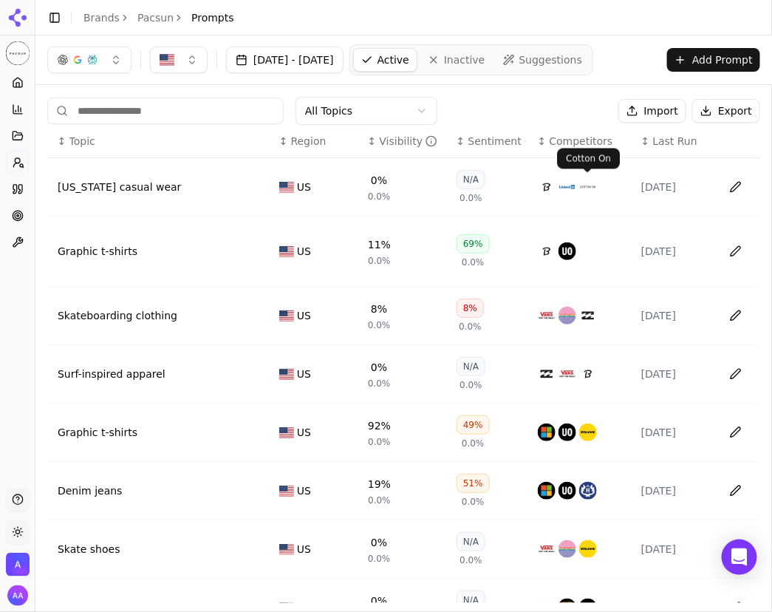
click at [580, 136] on span "Competitors" at bounding box center [582, 141] width 64 height 15
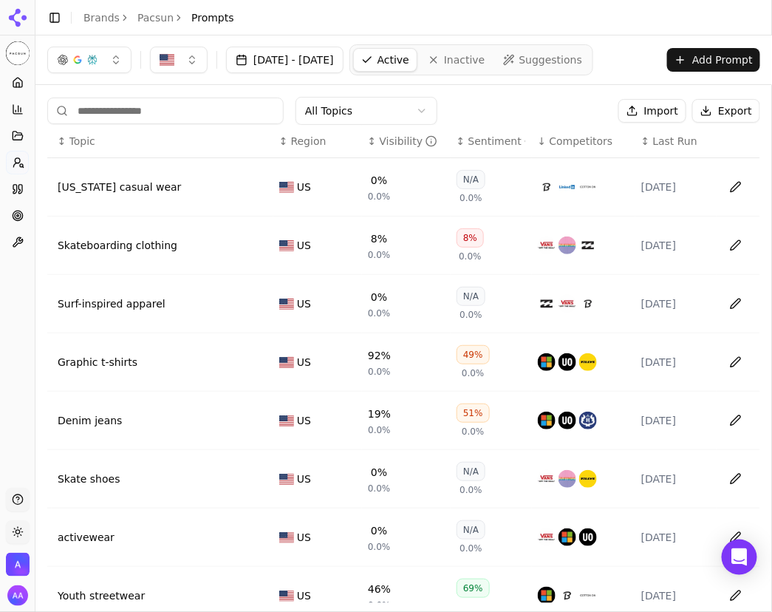
click at [580, 136] on span "Competitors" at bounding box center [582, 141] width 64 height 15
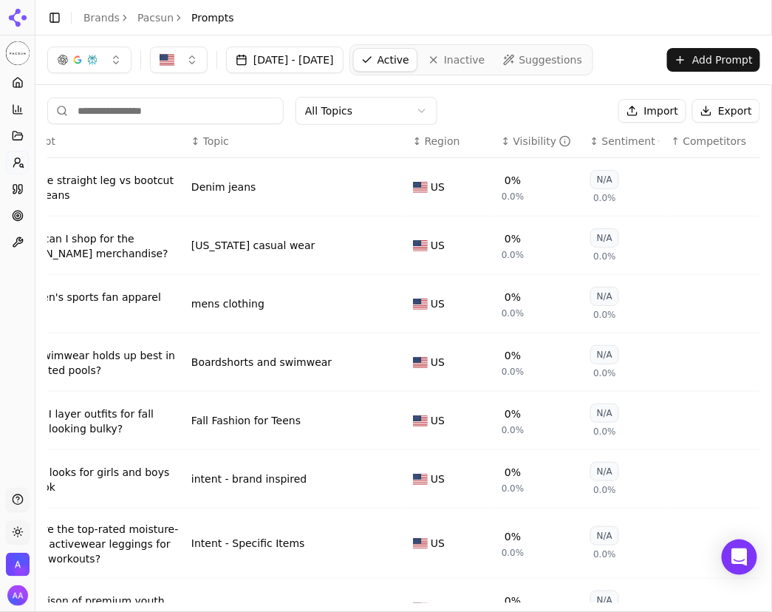
scroll to position [0, 91]
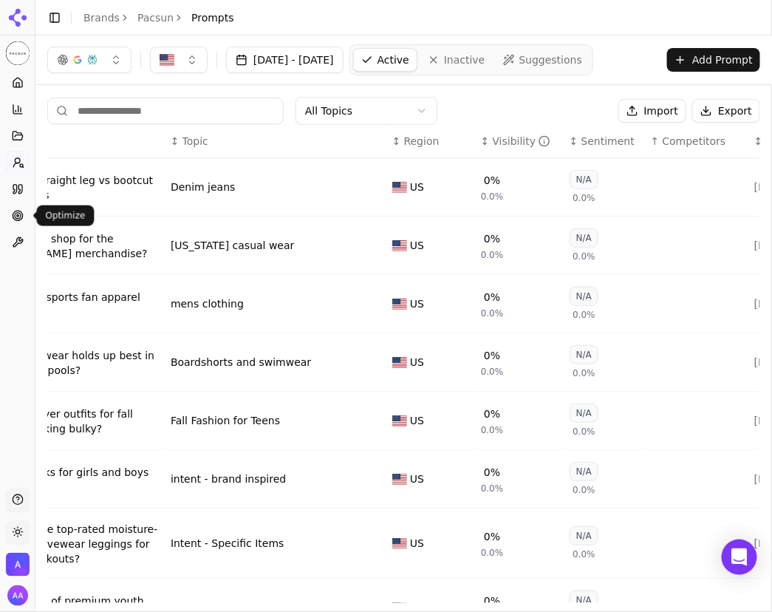
click at [19, 211] on circle at bounding box center [18, 216] width 10 height 10
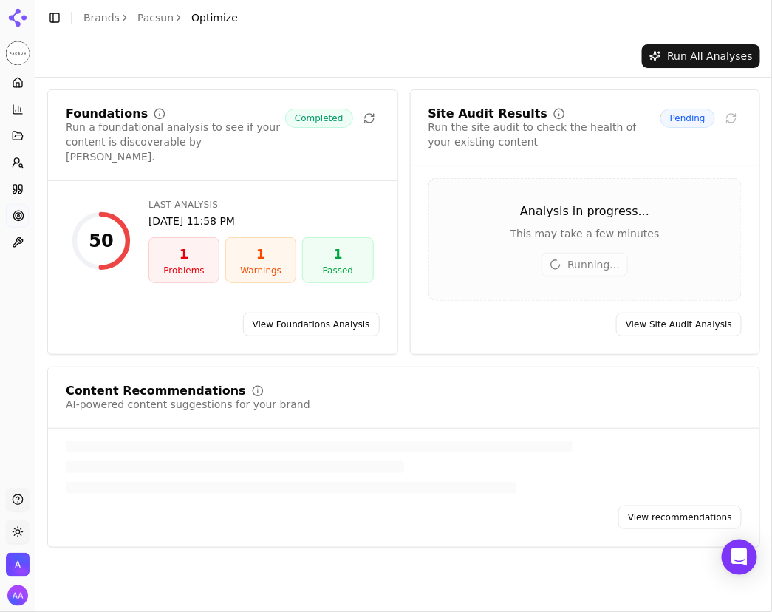
click at [693, 327] on link "View Site Audit Analysis" at bounding box center [679, 325] width 126 height 24
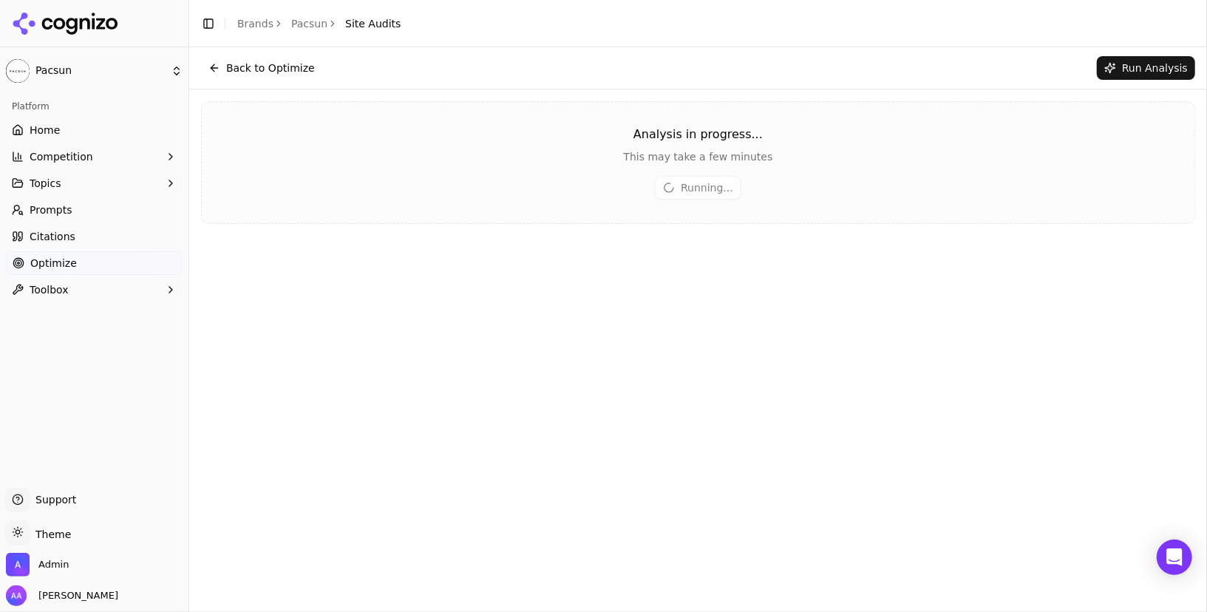
click at [506, 230] on div "Analysis in progress... This may take a few minutes Running..." at bounding box center [698, 162] width 1018 height 146
